Goal: Task Accomplishment & Management: Use online tool/utility

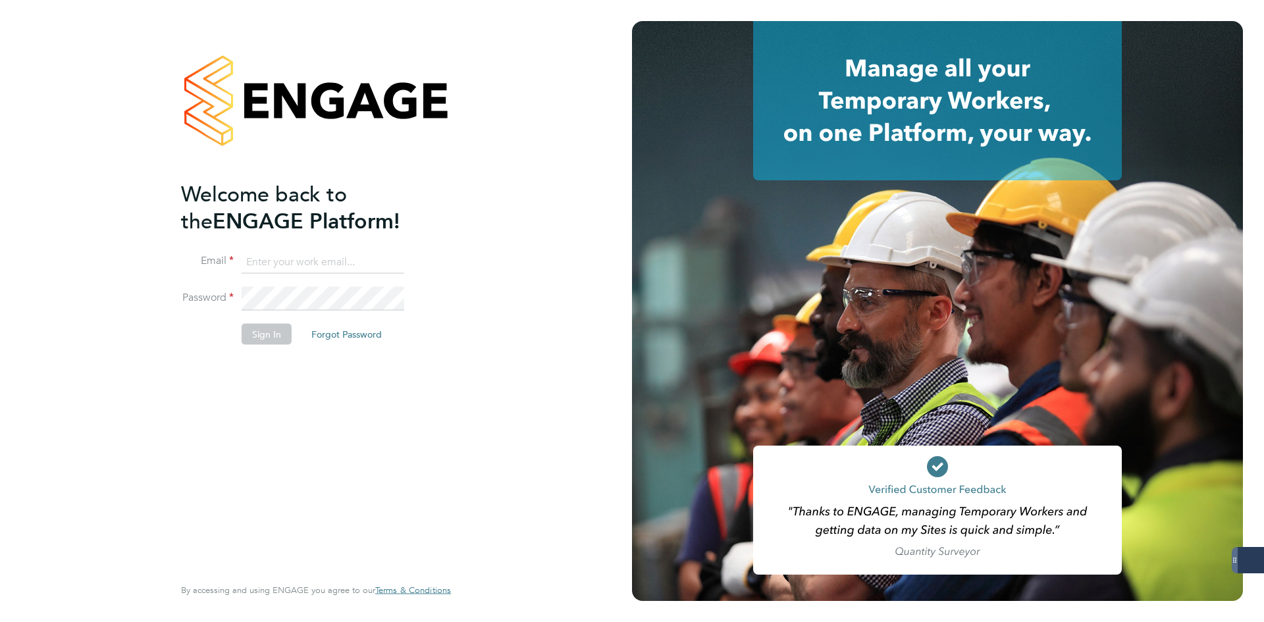
type input "jlaws@skilledcareers.co.uk"
click at [273, 329] on button "Sign In" at bounding box center [267, 334] width 50 height 21
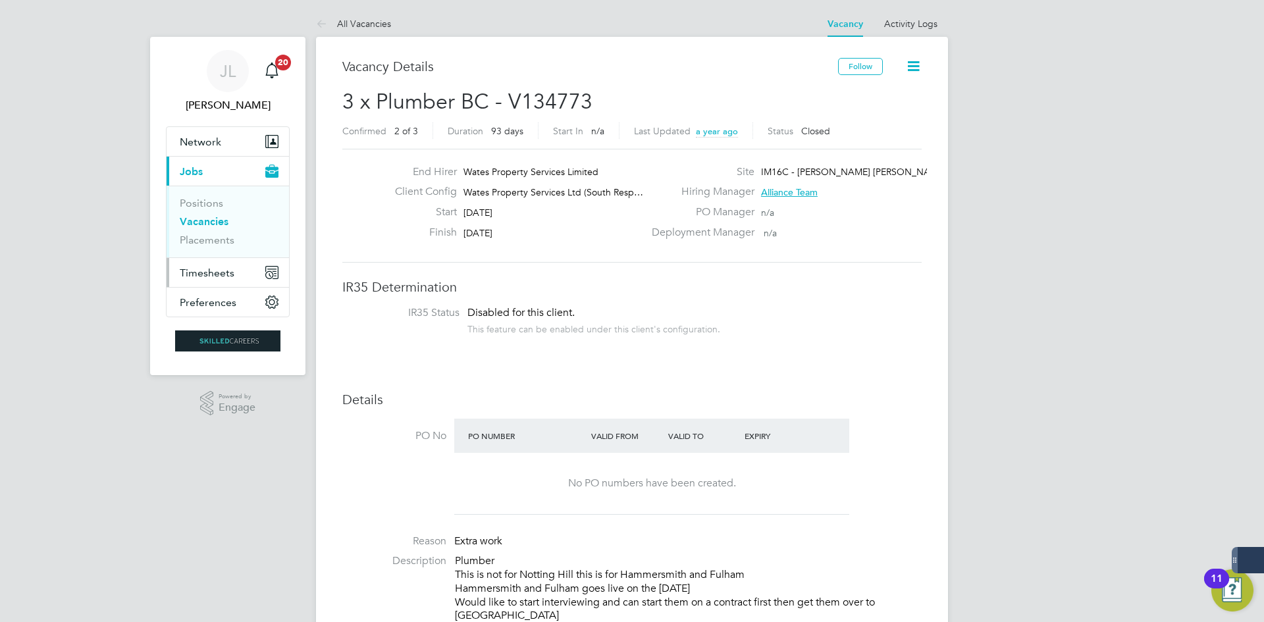
click at [221, 271] on span "Timesheets" at bounding box center [207, 273] width 55 height 13
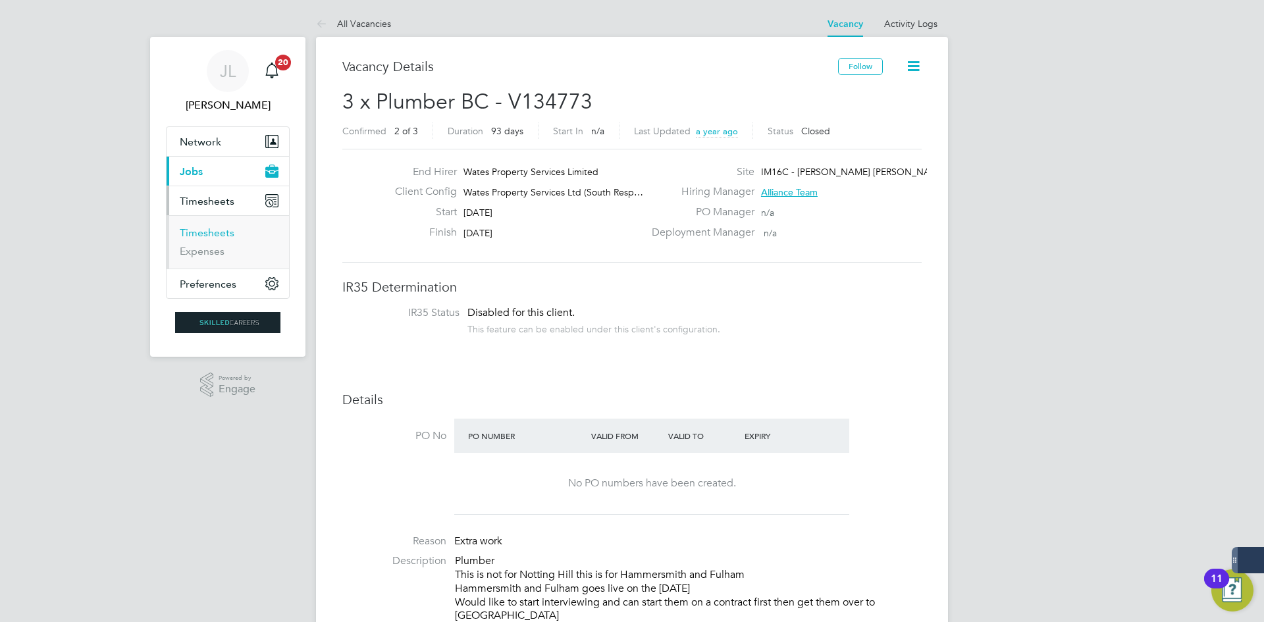
click at [223, 229] on link "Timesheets" at bounding box center [207, 232] width 55 height 13
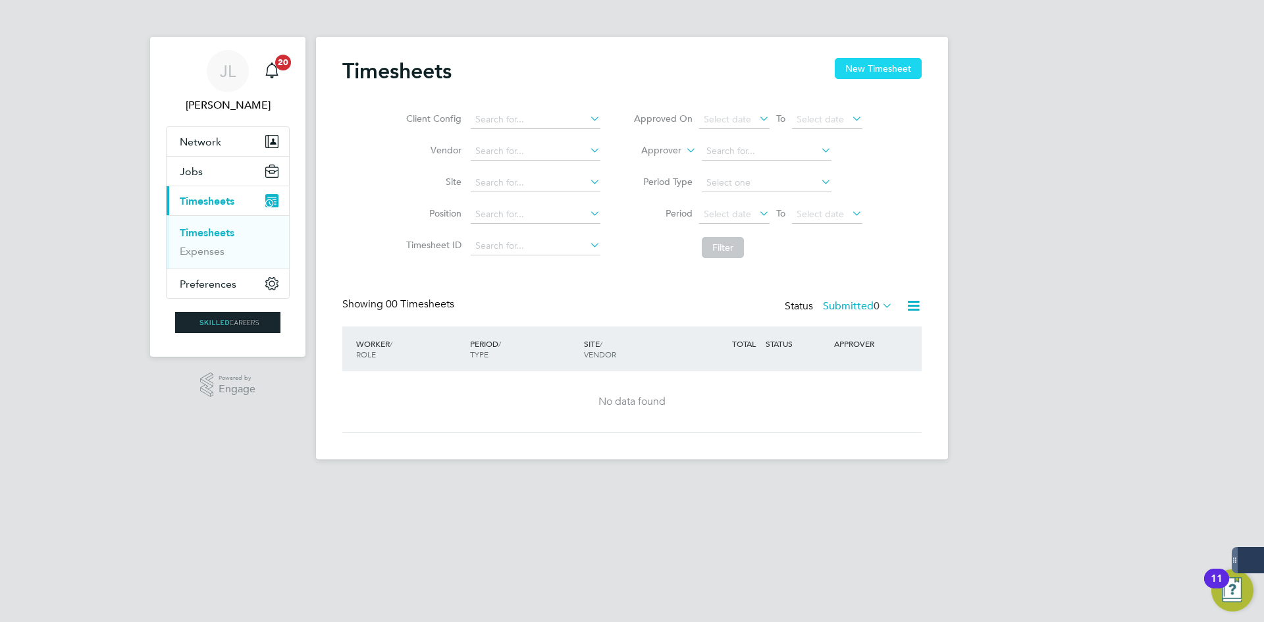
click at [880, 62] on button "New Timesheet" at bounding box center [878, 68] width 87 height 21
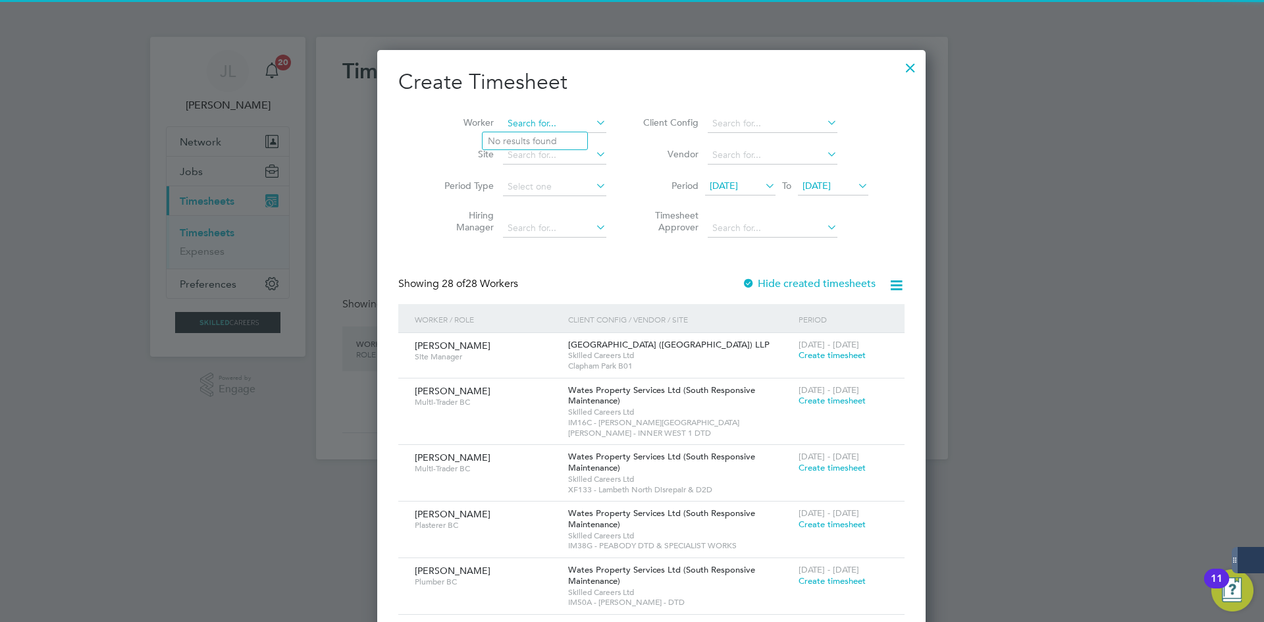
click at [540, 125] on input at bounding box center [554, 124] width 103 height 18
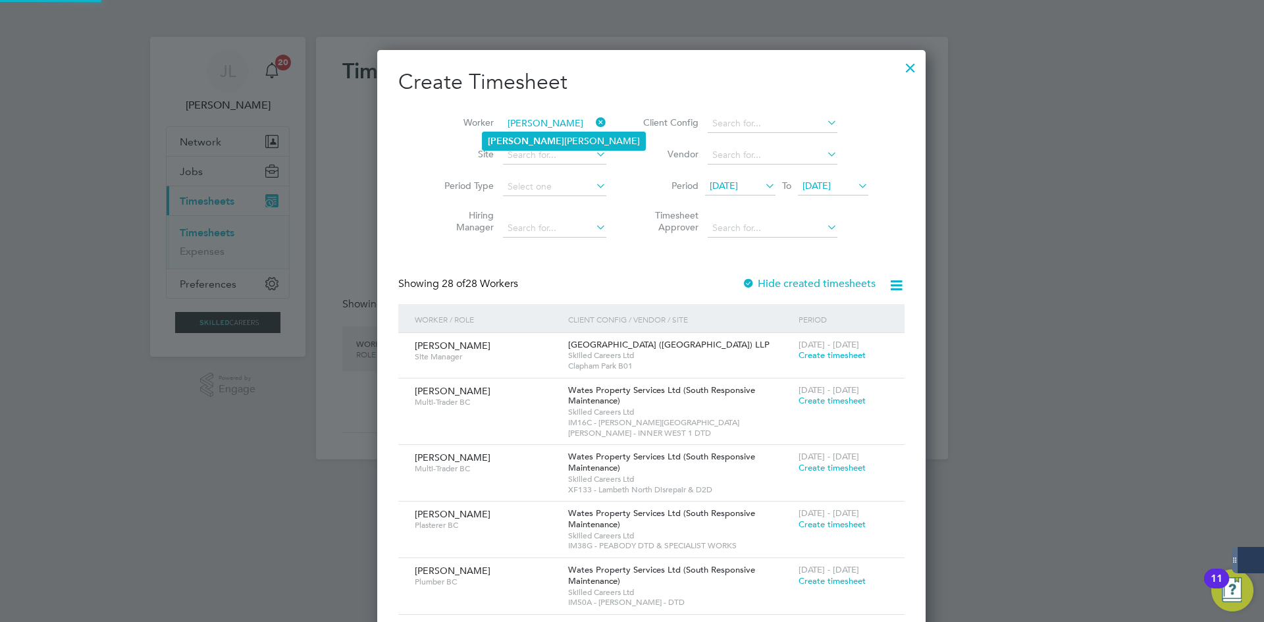
click at [544, 139] on li "[PERSON_NAME] [PERSON_NAME]" at bounding box center [564, 141] width 163 height 18
type input "[PERSON_NAME]"
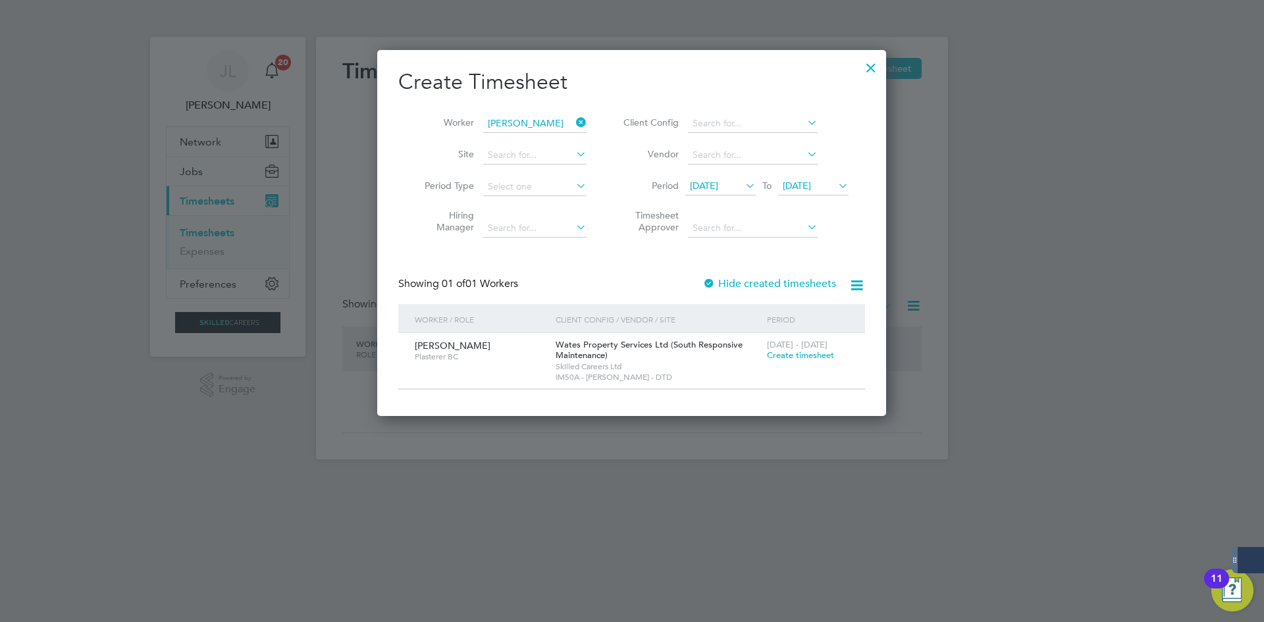
click at [744, 287] on label "Hide created timesheets" at bounding box center [769, 283] width 134 height 13
click at [792, 357] on span "Create timesheet" at bounding box center [800, 355] width 67 height 11
